Goal: Find contact information: Find contact information

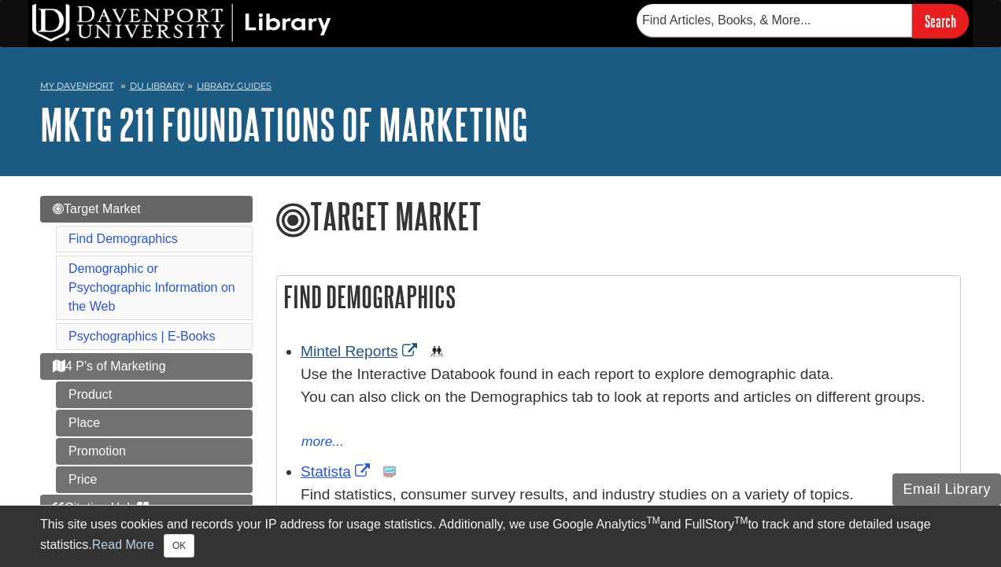
click at [367, 349] on link "Mintel Reports" at bounding box center [361, 351] width 120 height 17
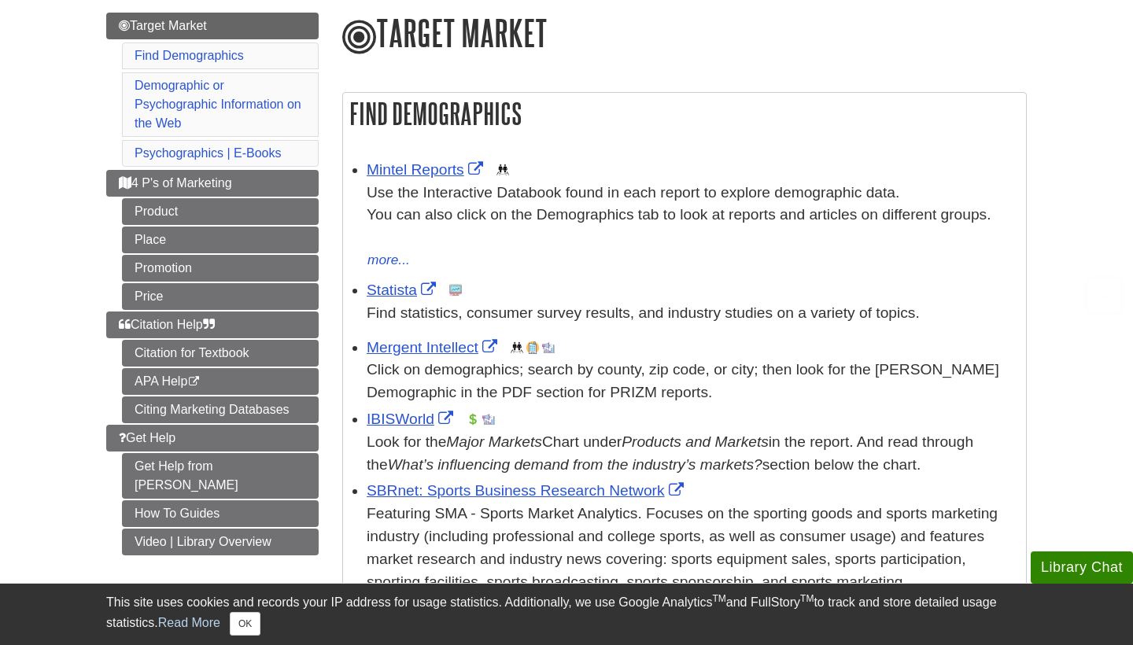
scroll to position [189, 0]
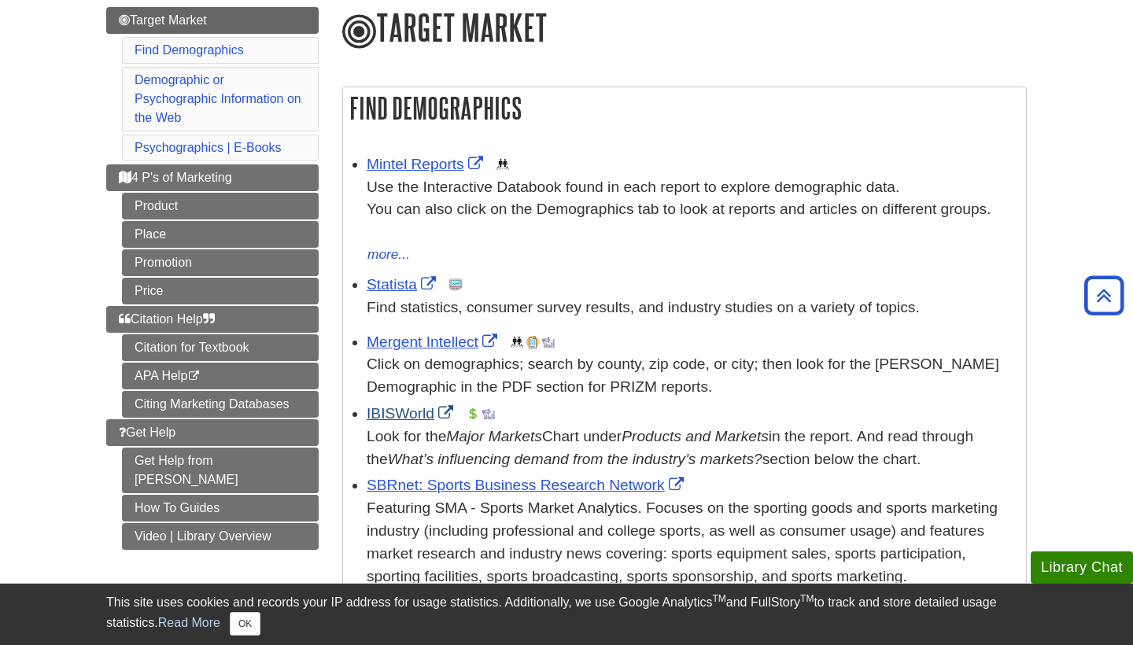
click at [416, 406] on link "IBISWorld" at bounding box center [412, 413] width 90 height 17
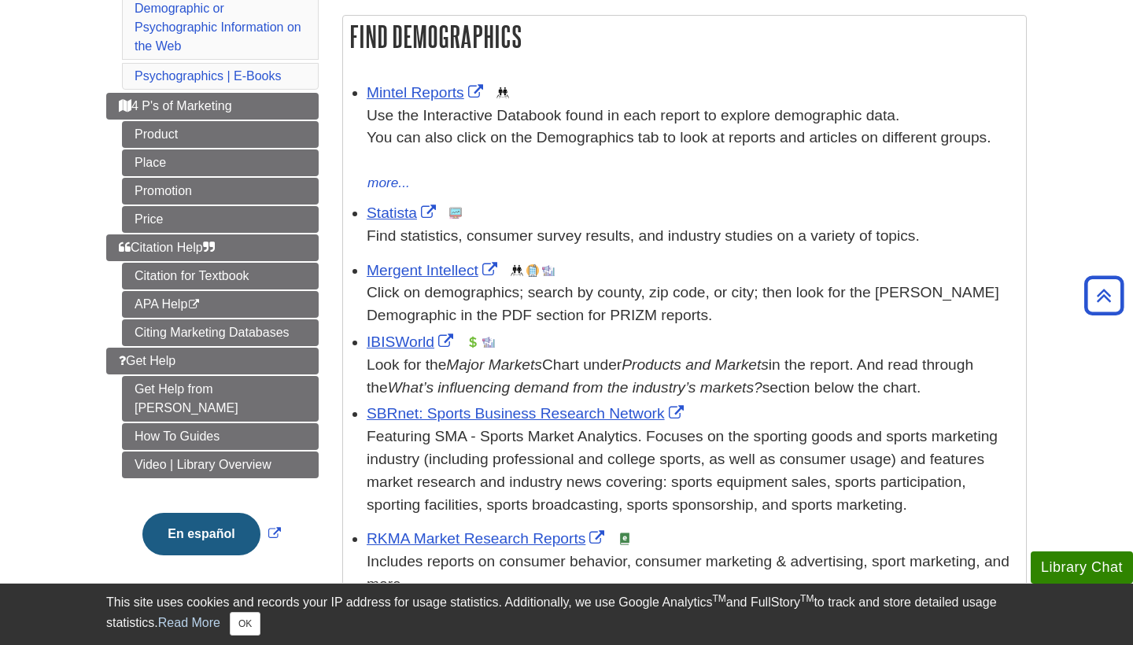
scroll to position [262, 0]
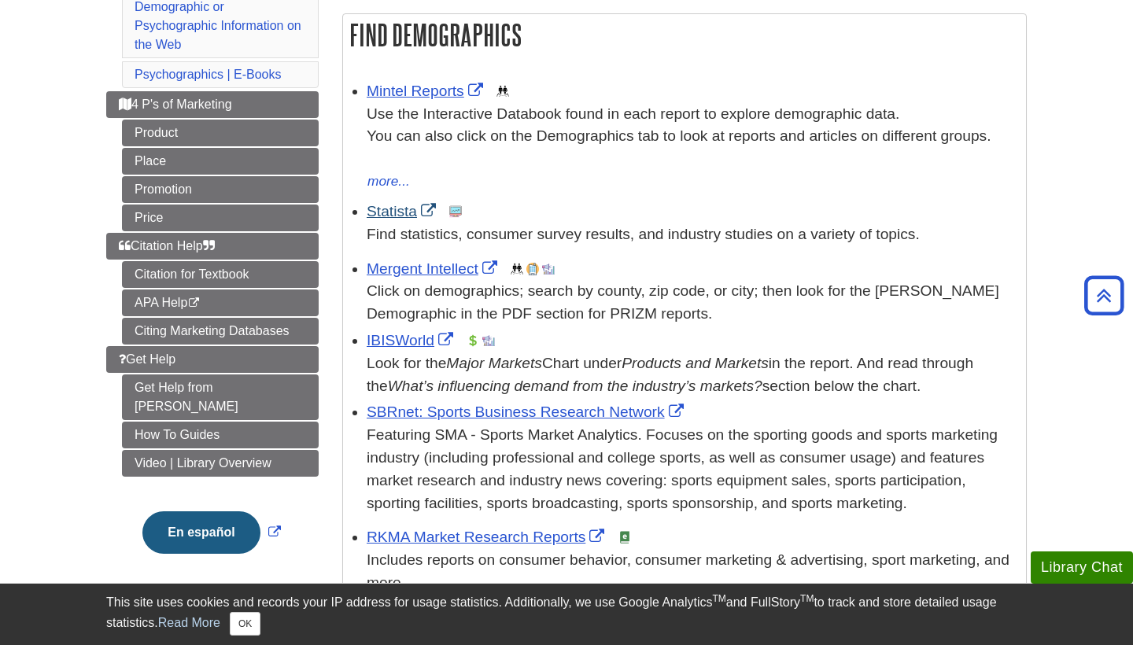
click at [384, 212] on link "Statista" at bounding box center [403, 211] width 73 height 17
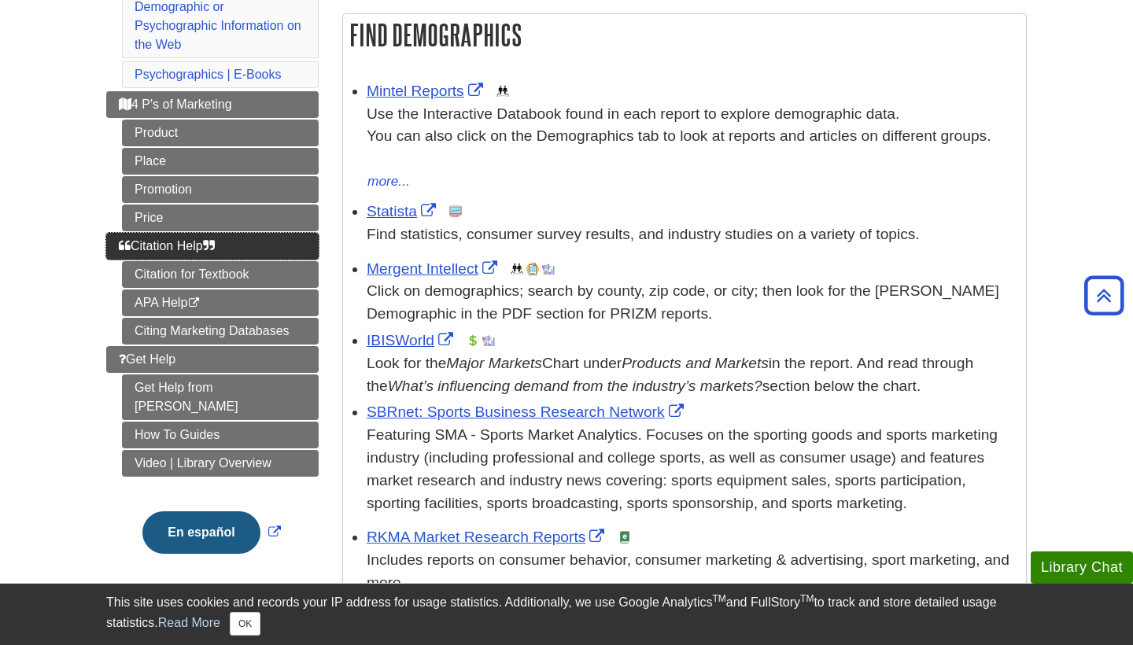
click at [221, 233] on link "Citation Help" at bounding box center [212, 246] width 212 height 27
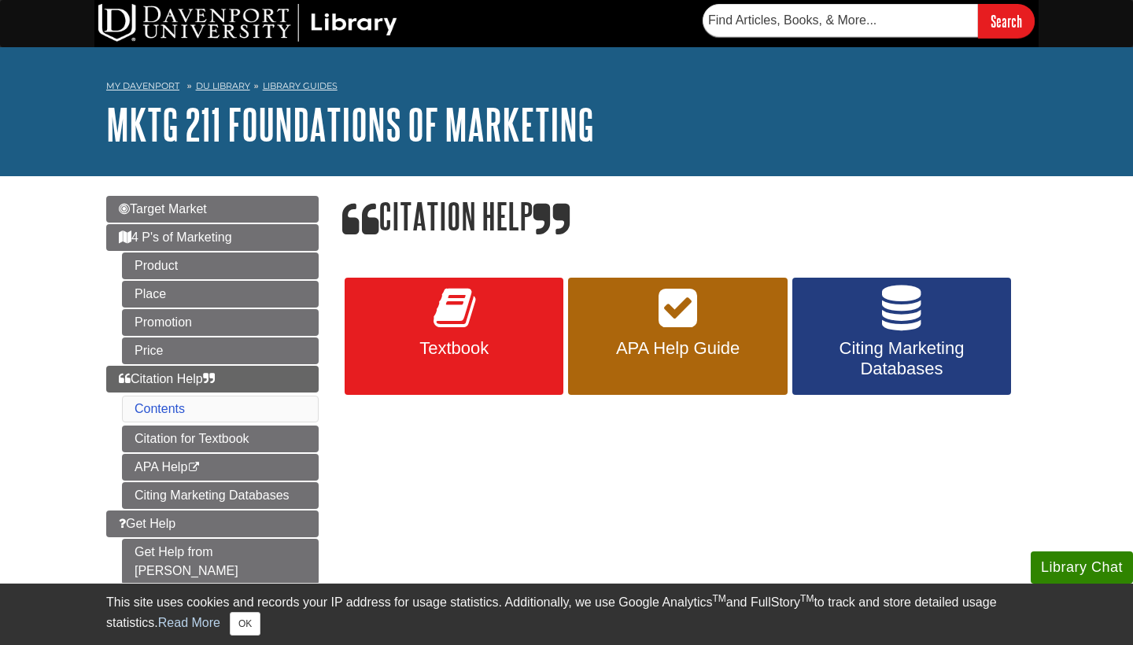
click at [498, 293] on link "Textbook" at bounding box center [454, 337] width 219 height 118
click at [667, 331] on link "APA Help Guide" at bounding box center [677, 337] width 219 height 118
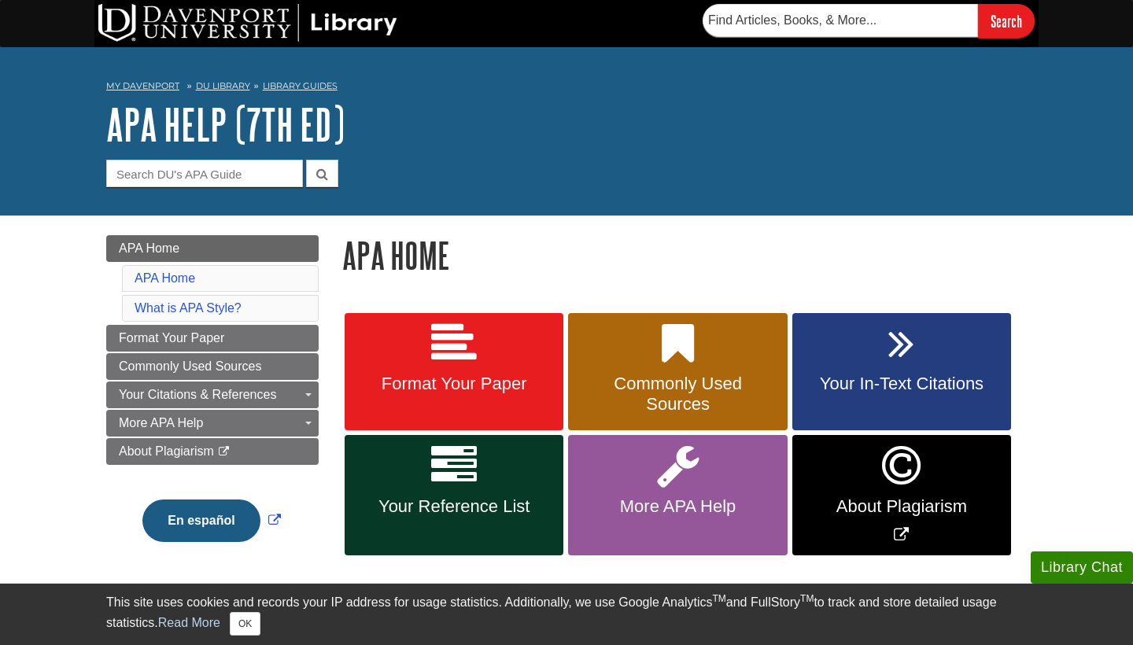
click at [194, 131] on link "APA Help (7th Ed)" at bounding box center [225, 124] width 238 height 49
click at [212, 20] on img at bounding box center [247, 23] width 299 height 38
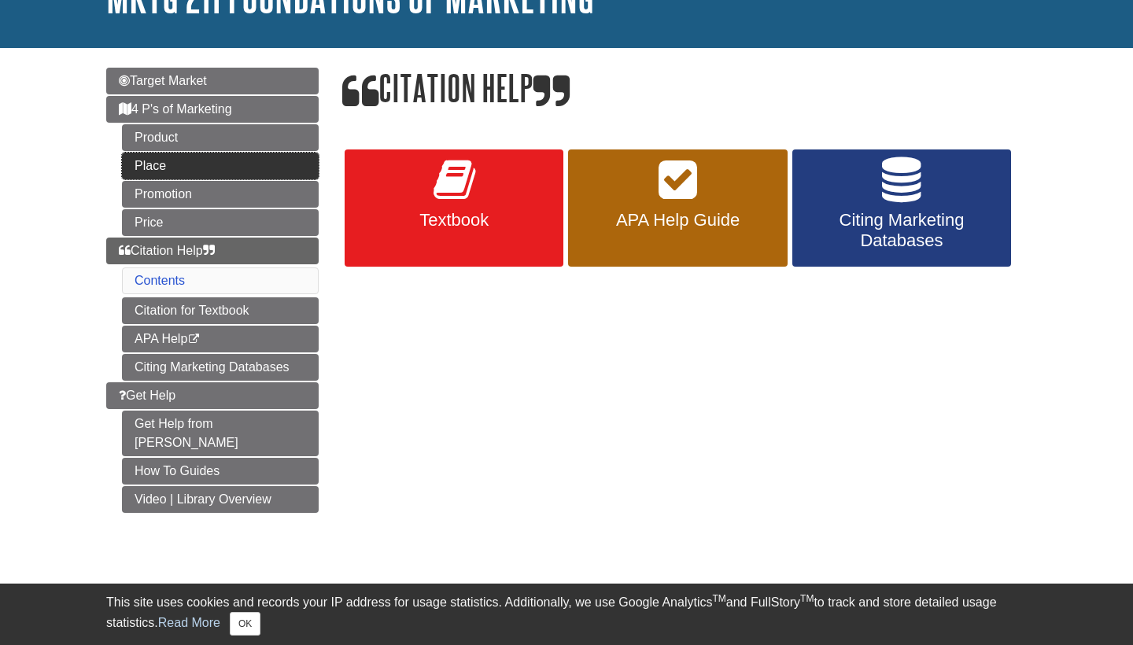
scroll to position [137, 0]
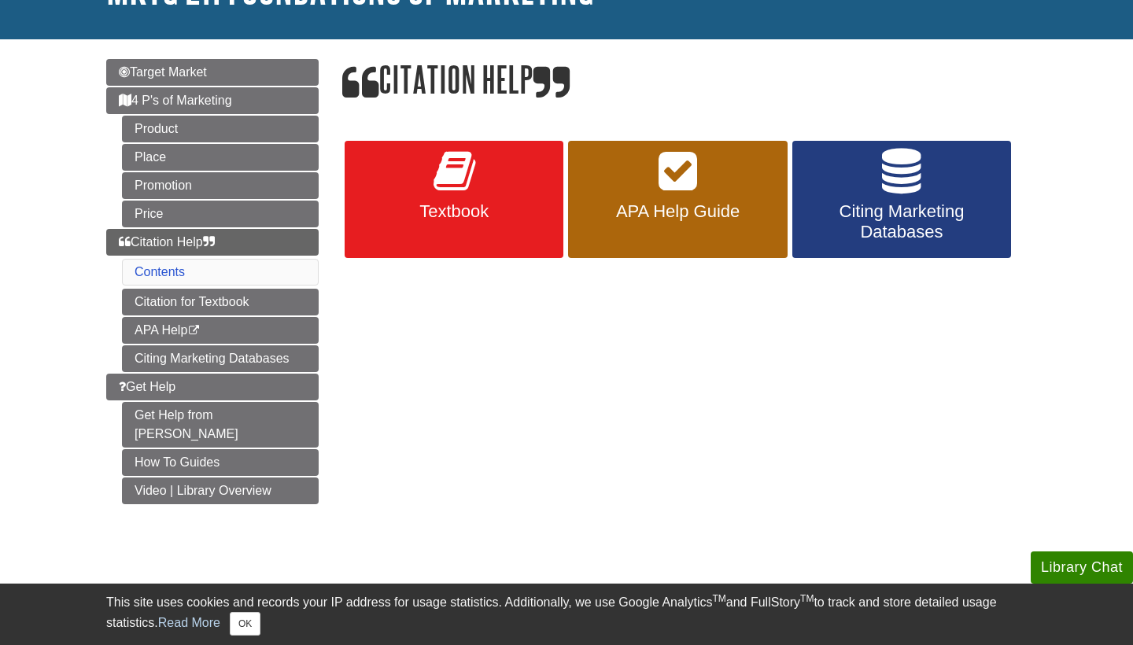
click at [382, 385] on div "Menu Target Market 4 P's of Marketing Product Place Promotion Price Citation He…" at bounding box center [566, 291] width 944 height 504
click at [234, 361] on link "Citing Marketing Databases" at bounding box center [220, 358] width 197 height 27
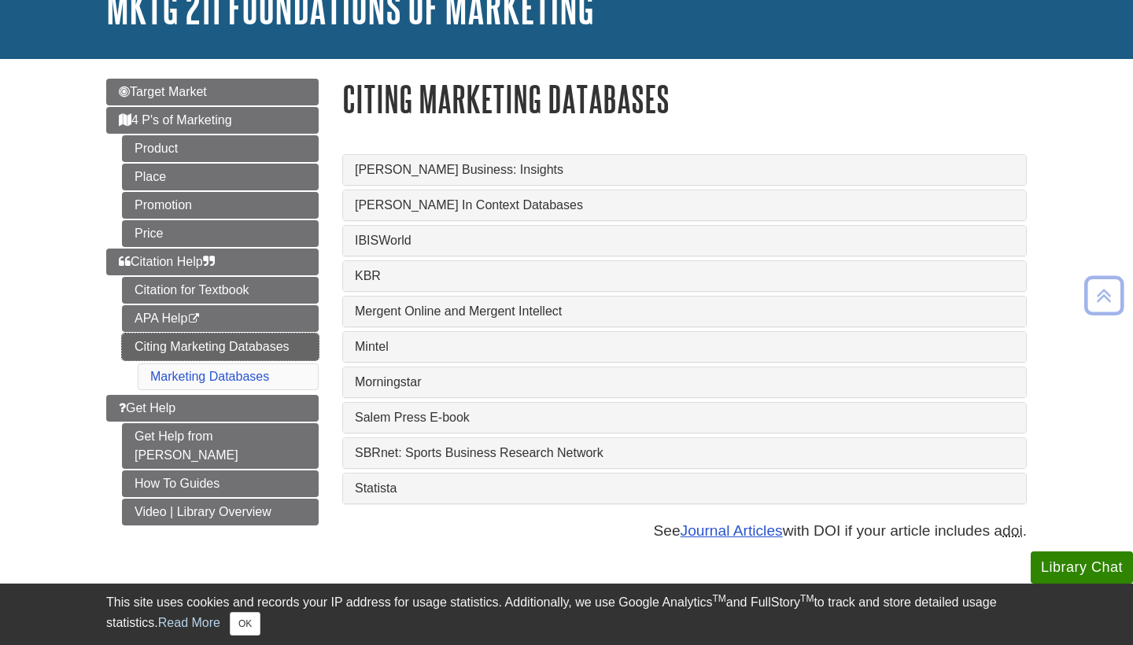
scroll to position [131, 0]
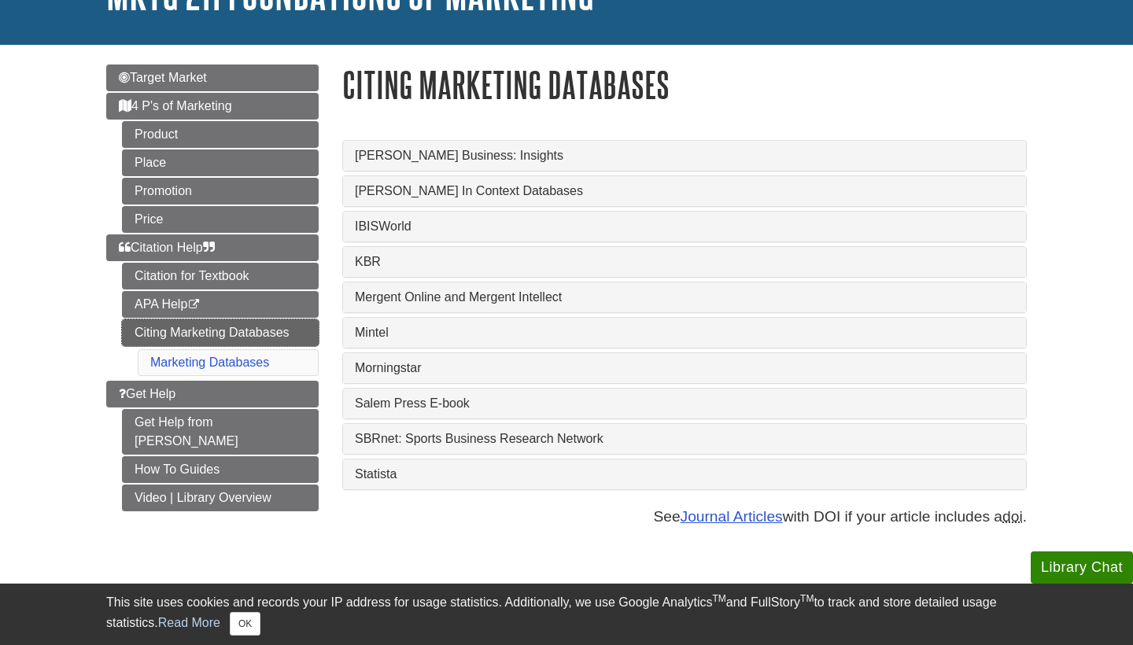
click at [228, 333] on link "Citing Marketing Databases" at bounding box center [220, 332] width 197 height 27
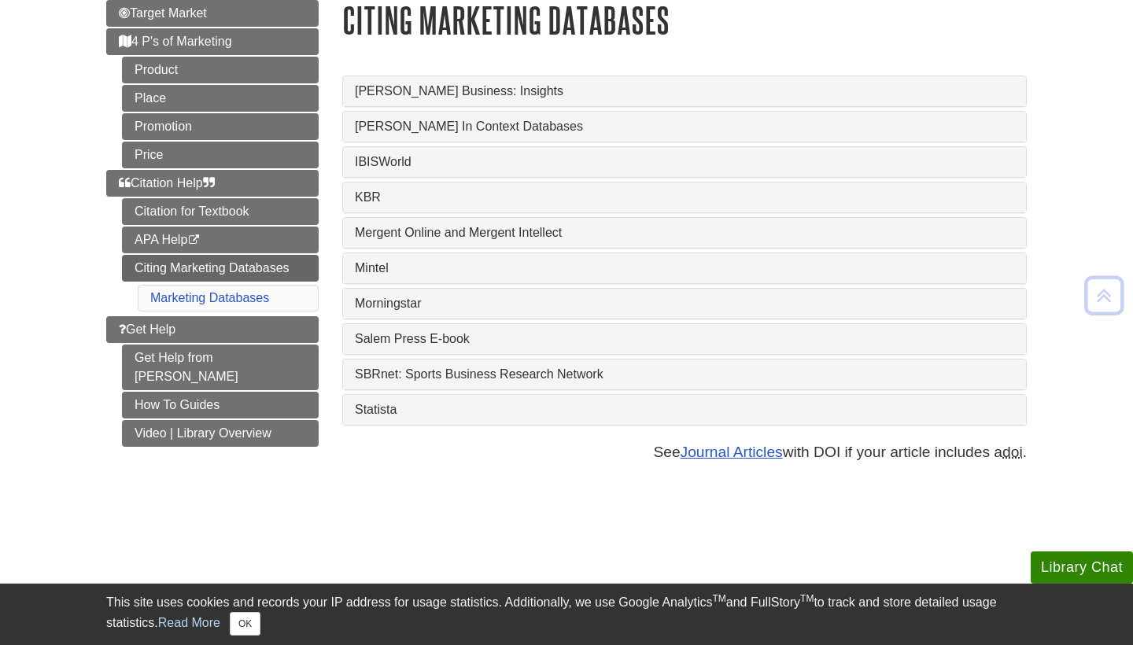
scroll to position [204, 0]
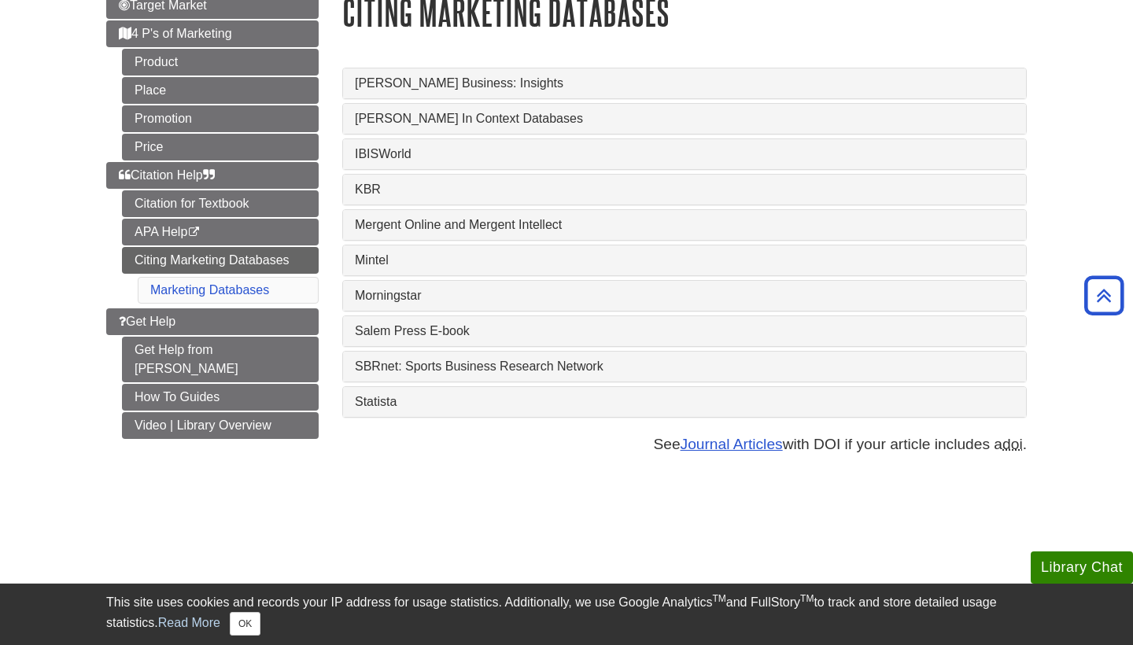
click at [391, 153] on link "IBISWorld" at bounding box center [684, 154] width 659 height 14
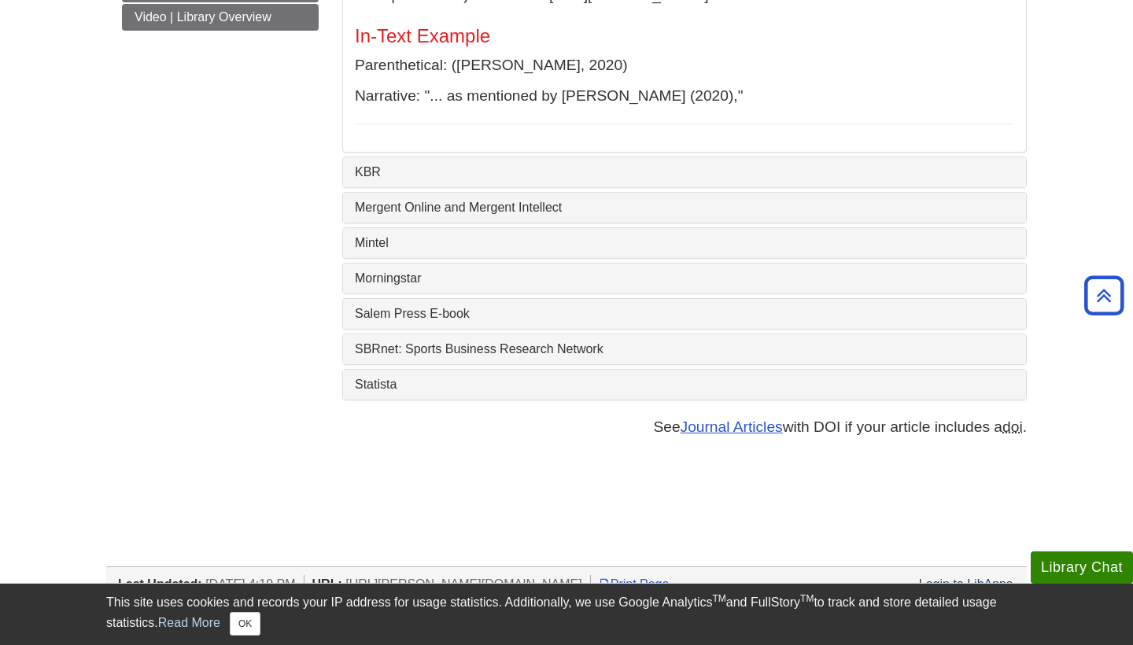
scroll to position [622, 0]
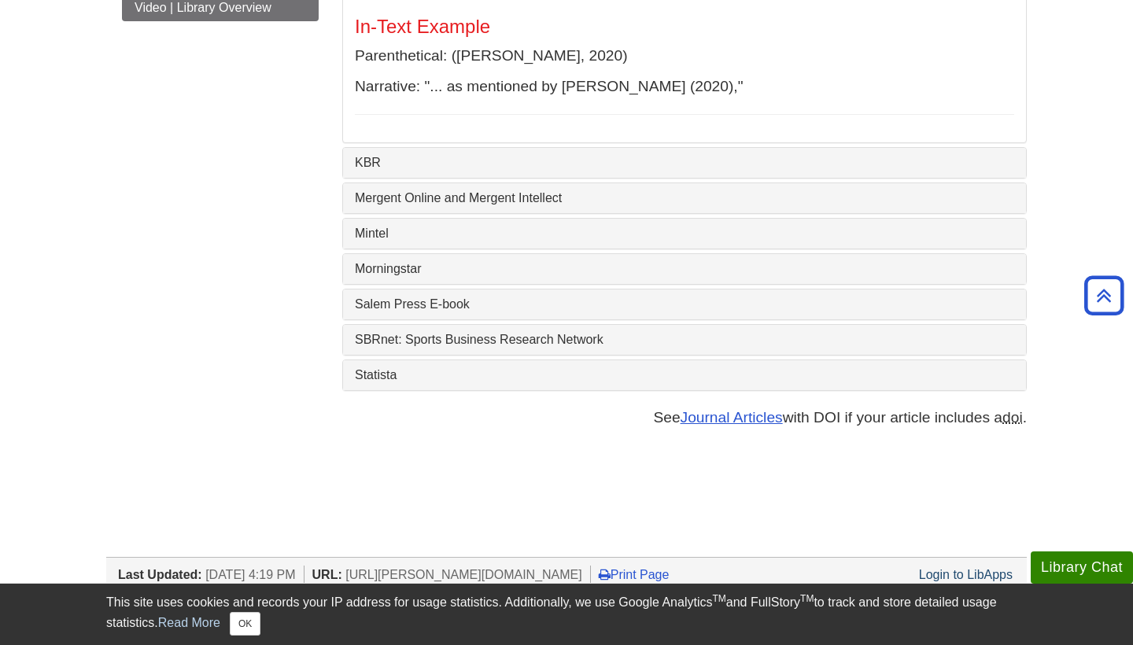
click at [382, 382] on link "Statista" at bounding box center [684, 375] width 659 height 14
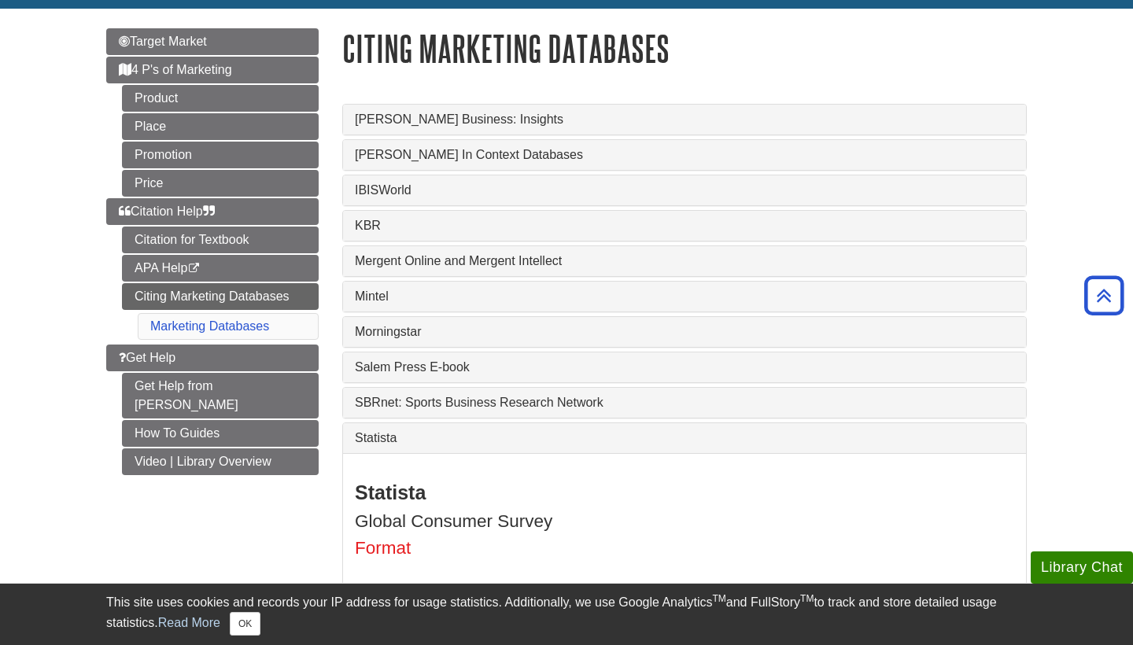
scroll to position [157, 0]
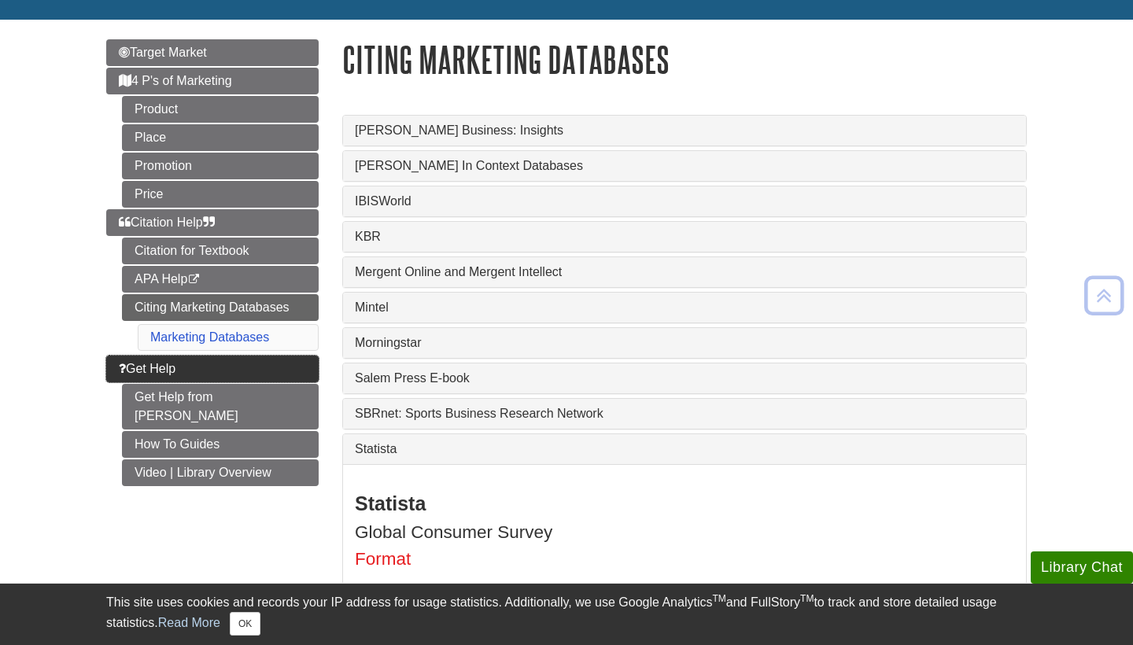
click at [163, 367] on span "Get Help" at bounding box center [147, 368] width 57 height 13
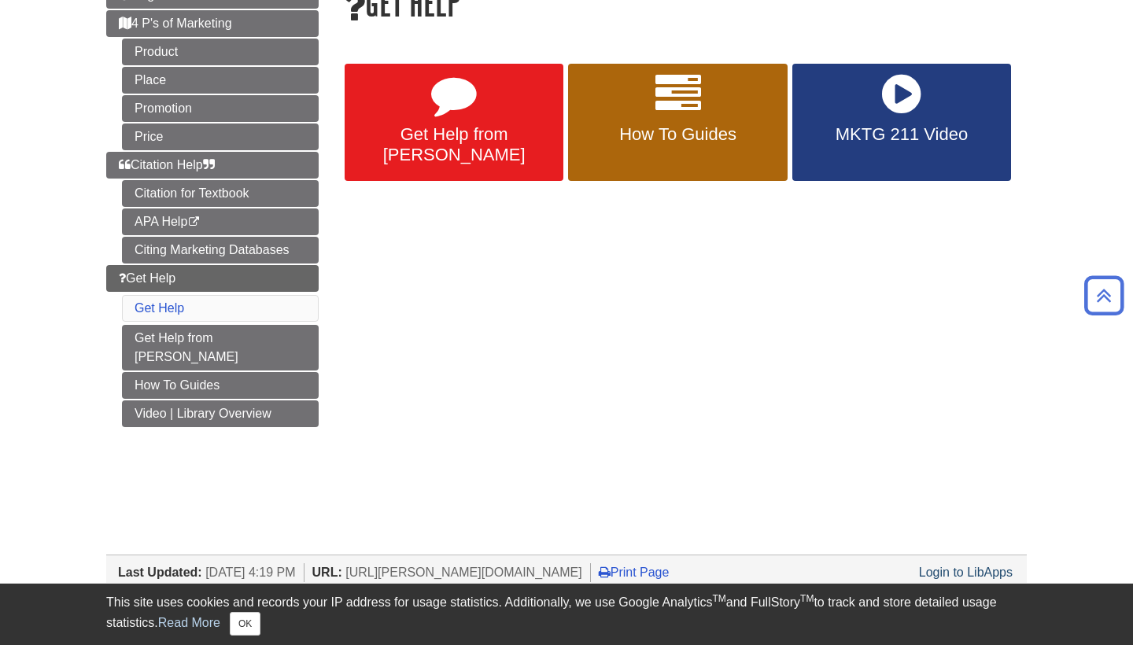
scroll to position [211, 0]
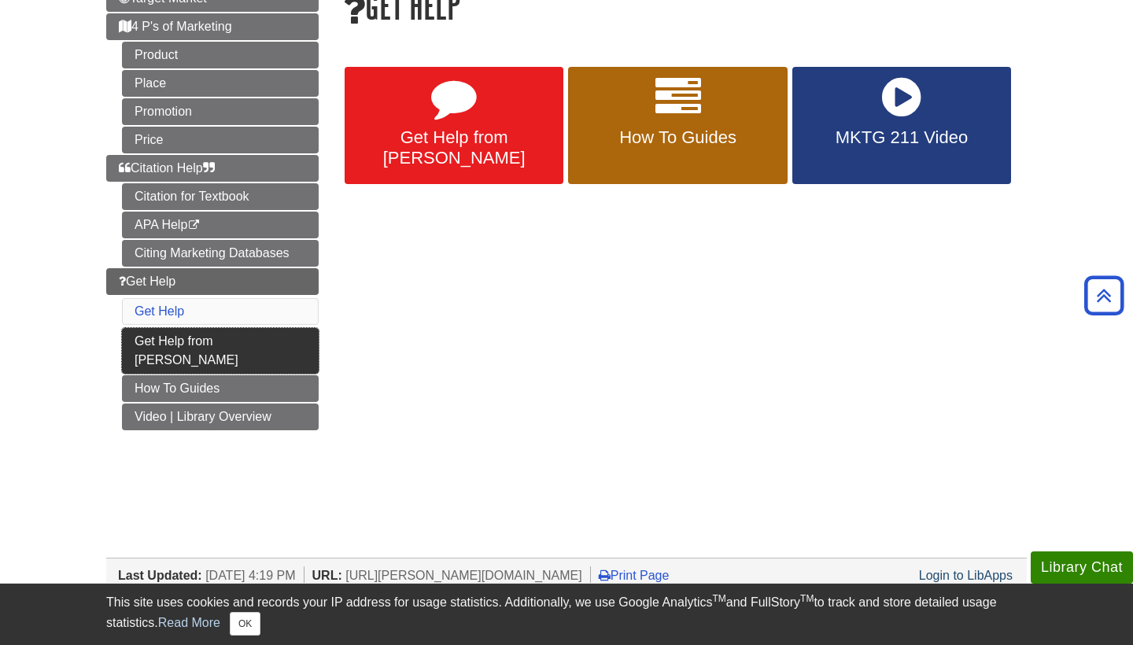
click at [234, 339] on link "Get Help from [PERSON_NAME]" at bounding box center [220, 351] width 197 height 46
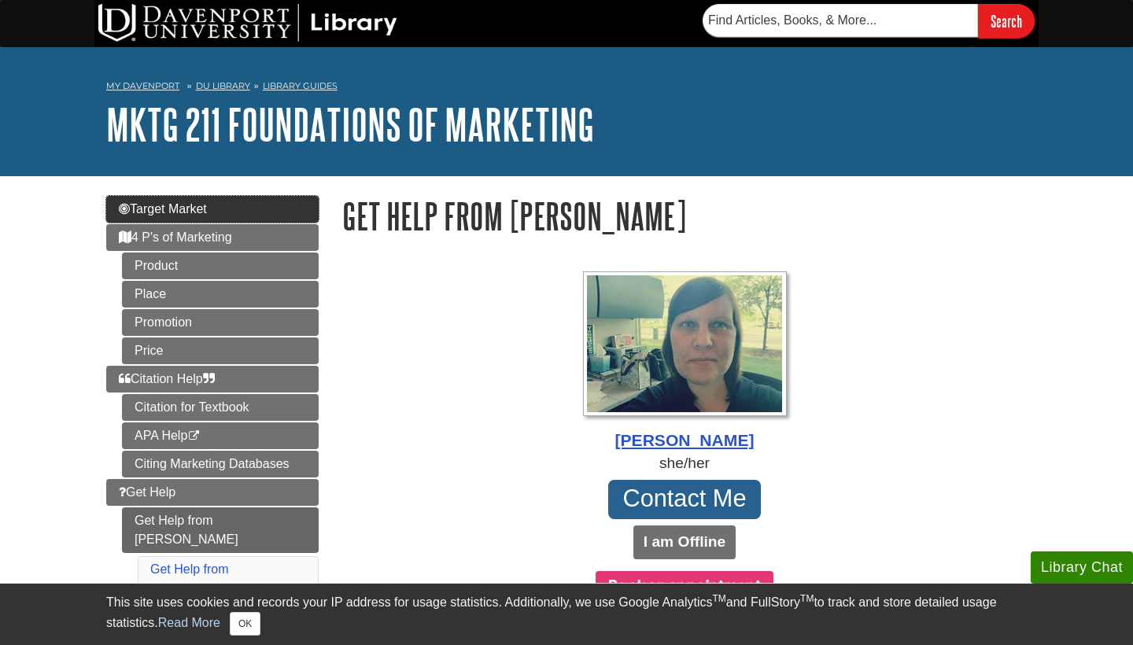
click at [180, 205] on span "Target Market" at bounding box center [163, 208] width 88 height 13
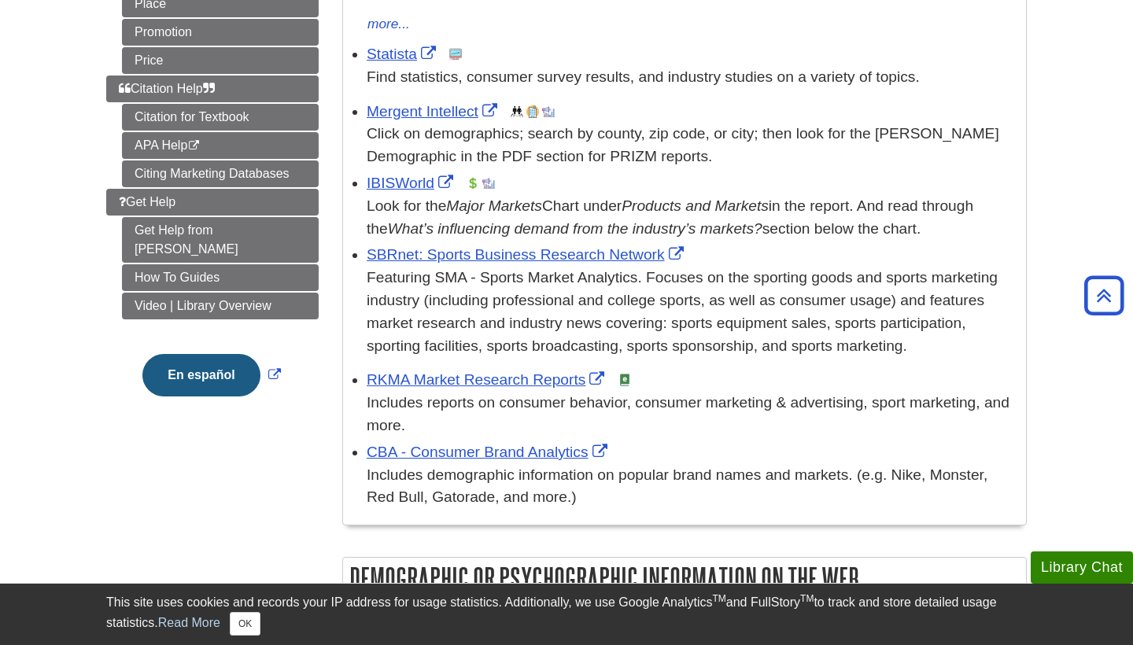
scroll to position [381, 0]
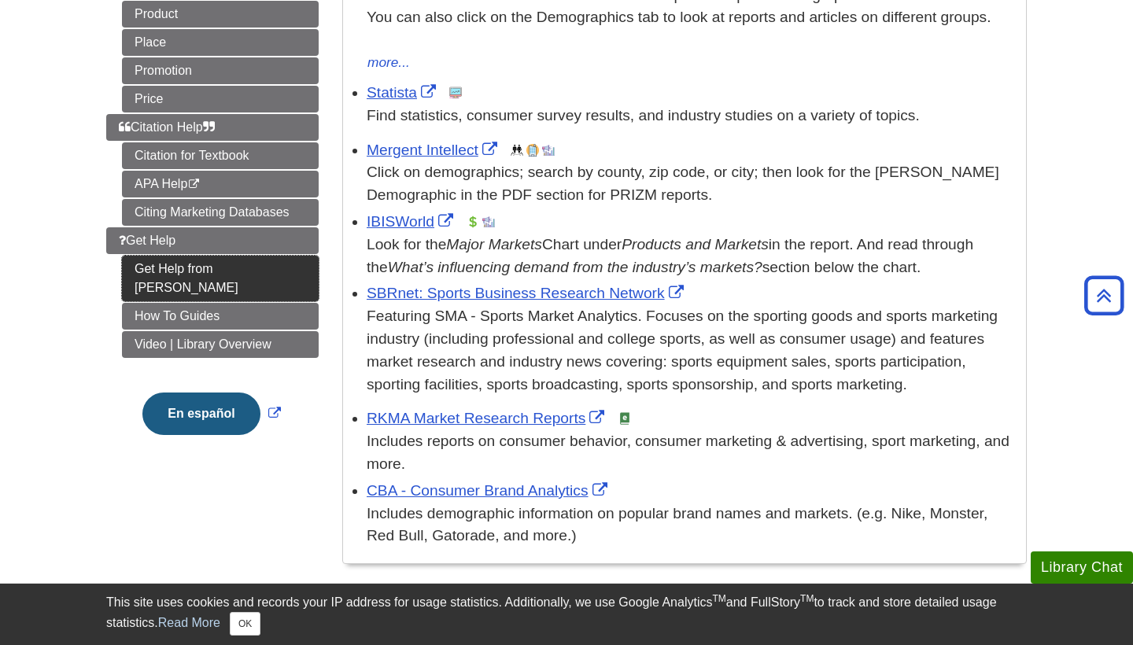
click at [227, 256] on link "Get Help from [PERSON_NAME]" at bounding box center [220, 279] width 197 height 46
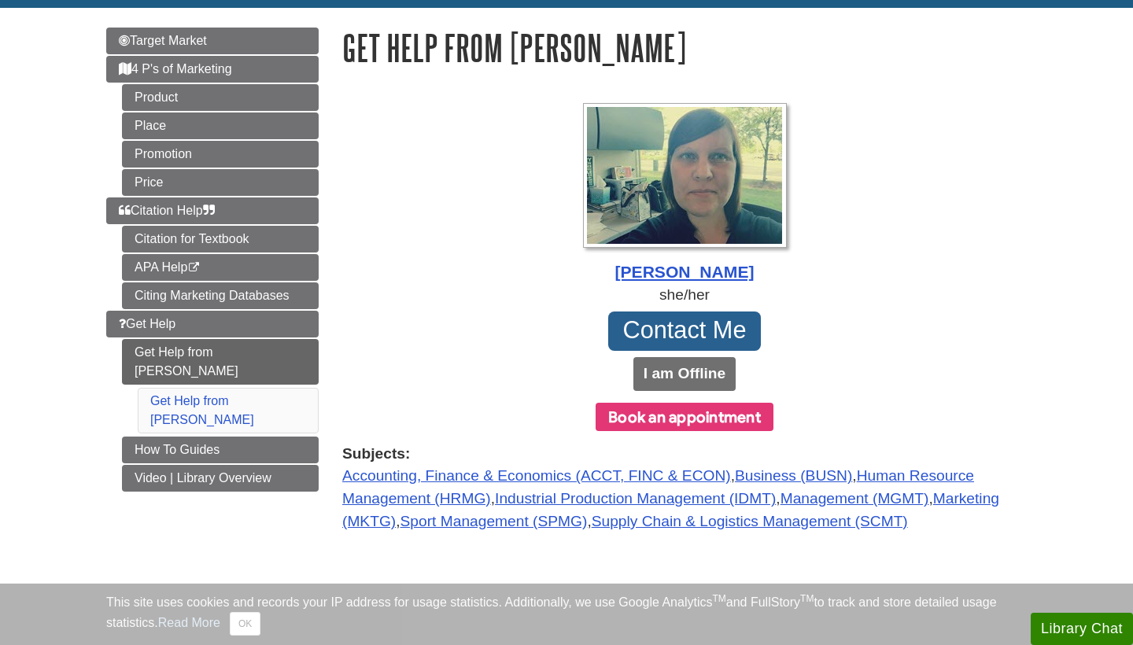
scroll to position [183, 0]
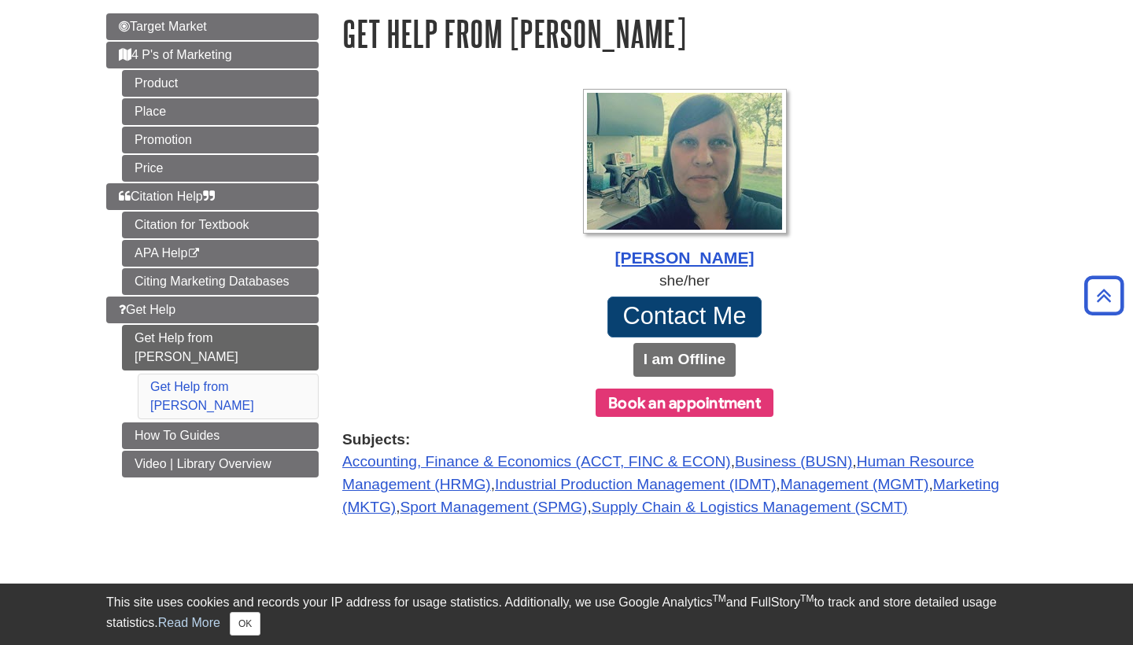
click at [670, 305] on link "Contact Me" at bounding box center [684, 317] width 154 height 41
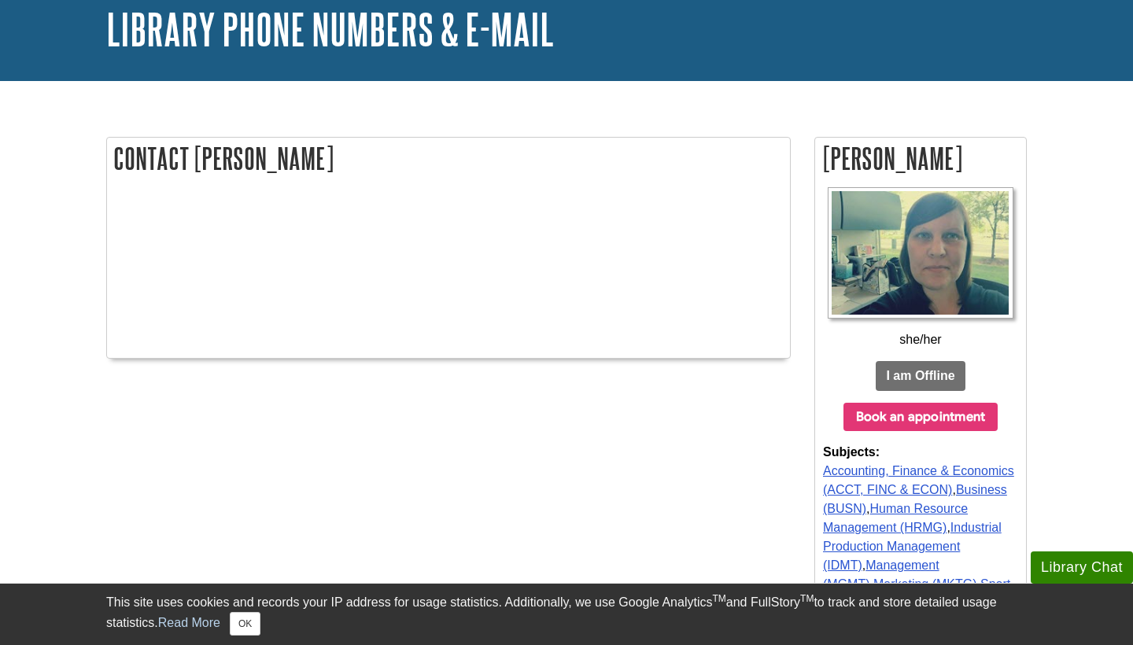
scroll to position [94, 0]
